Goal: Information Seeking & Learning: Learn about a topic

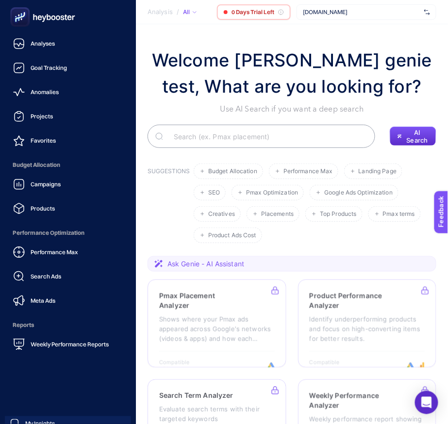
scroll to position [46, 0]
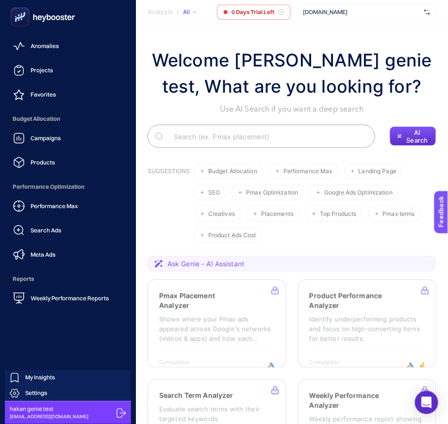
click at [120, 409] on icon at bounding box center [121, 413] width 9 height 9
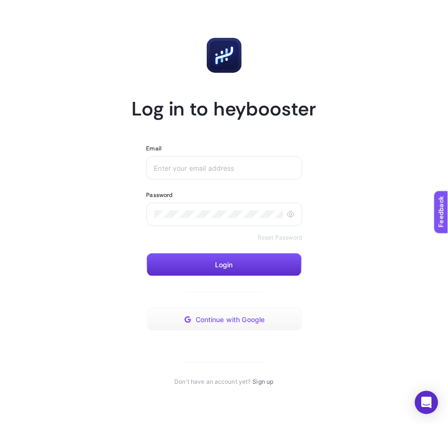
click at [239, 313] on button "Continue with Google" at bounding box center [225, 319] width 156 height 23
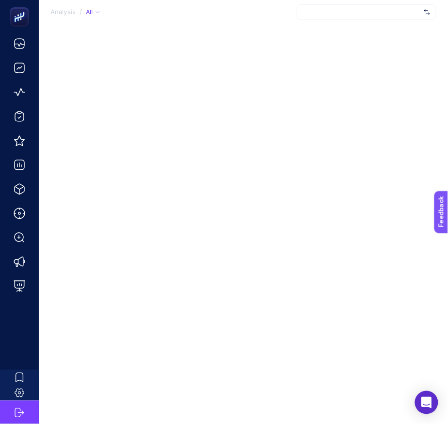
click at [356, 11] on div at bounding box center [367, 12] width 140 height 16
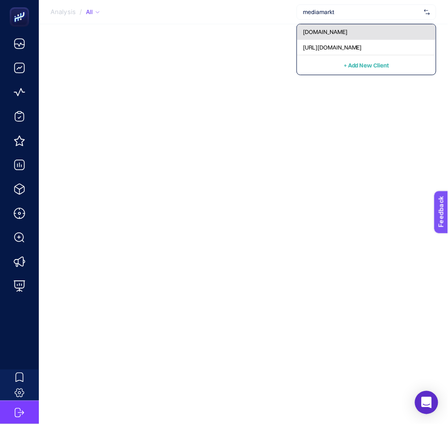
type input "mediamarkt"
click at [364, 32] on div "[DOMAIN_NAME]" at bounding box center [366, 32] width 139 height 16
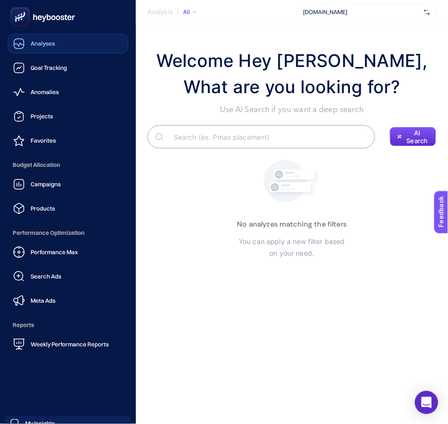
click at [65, 40] on link "Analyses" at bounding box center [68, 43] width 120 height 19
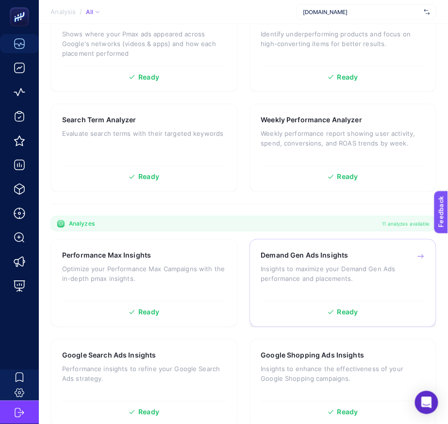
click at [334, 274] on p "Insights to maximize your Demand Gen Ads performance and placements." at bounding box center [343, 274] width 164 height 19
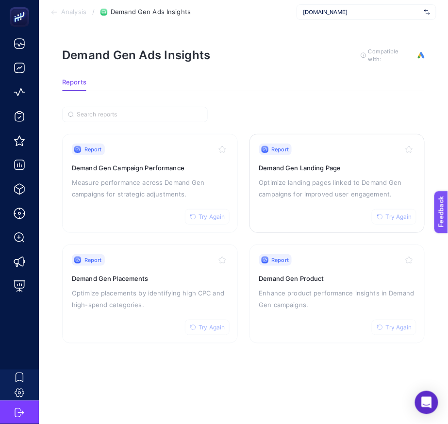
click at [313, 188] on p "Optimize landing pages linked to Demand Gen campaigns for improved user engagem…" at bounding box center [337, 188] width 156 height 23
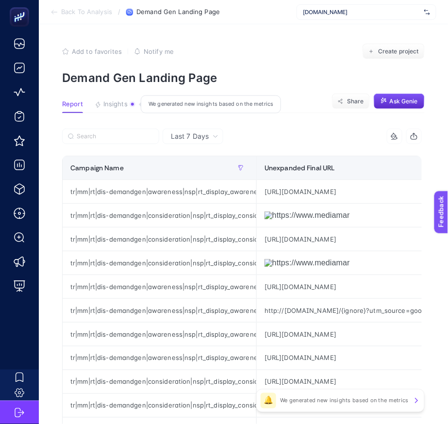
click at [412, 89] on article "Add to favorites false Notify me Create project Demand Gen Landing Page Report …" at bounding box center [243, 403] width 409 height 759
click at [405, 100] on span "Ask Genie" at bounding box center [404, 102] width 28 height 8
